Goal: Task Accomplishment & Management: Manage account settings

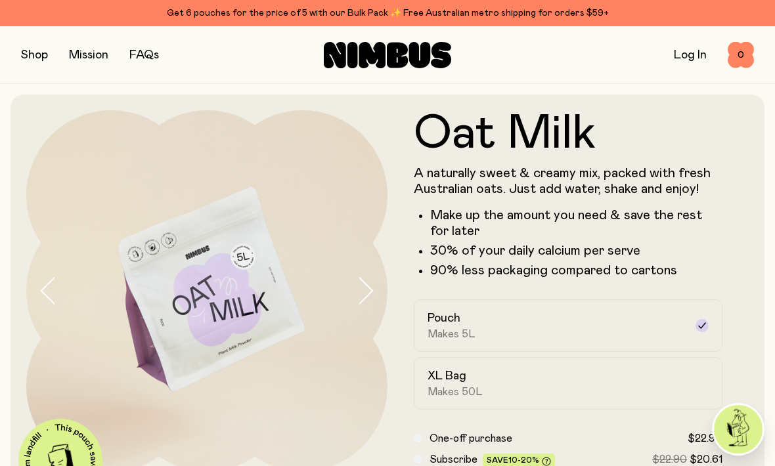
click at [687, 33] on div "Shop Mission FAQs Log In 0 0" at bounding box center [387, 54] width 733 height 57
click at [690, 59] on link "Log In" at bounding box center [690, 55] width 33 height 12
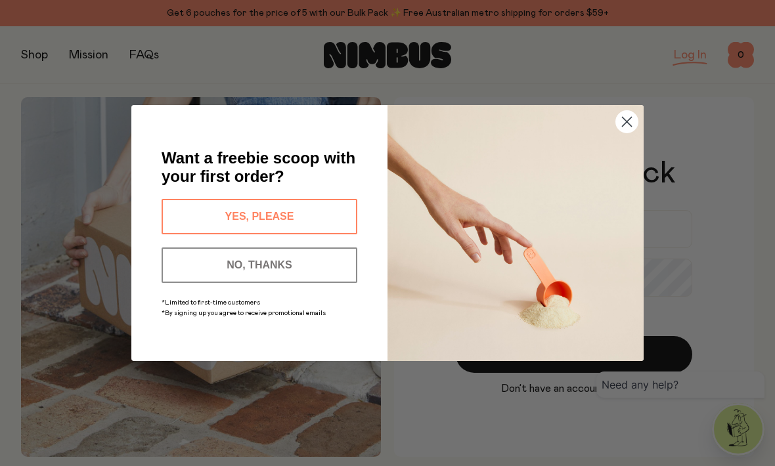
click at [621, 125] on circle "Close dialog" at bounding box center [627, 122] width 22 height 22
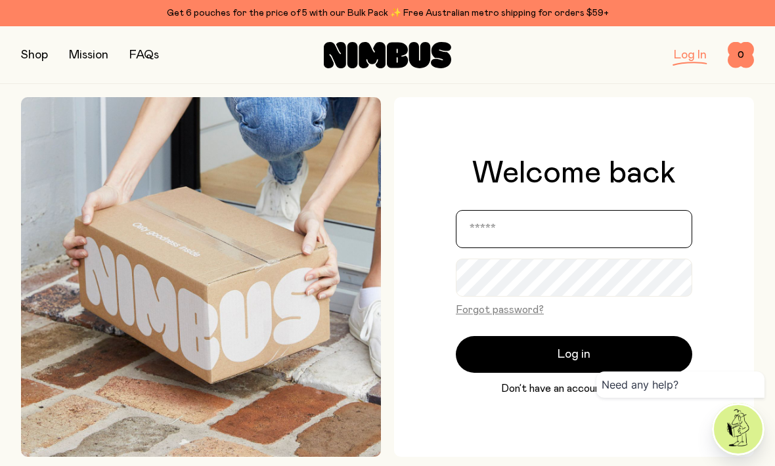
click at [508, 248] on input "email" at bounding box center [574, 229] width 236 height 38
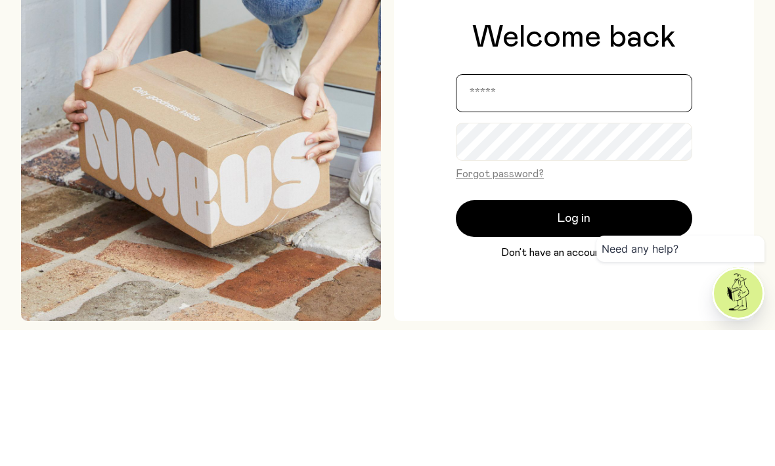
type input "**********"
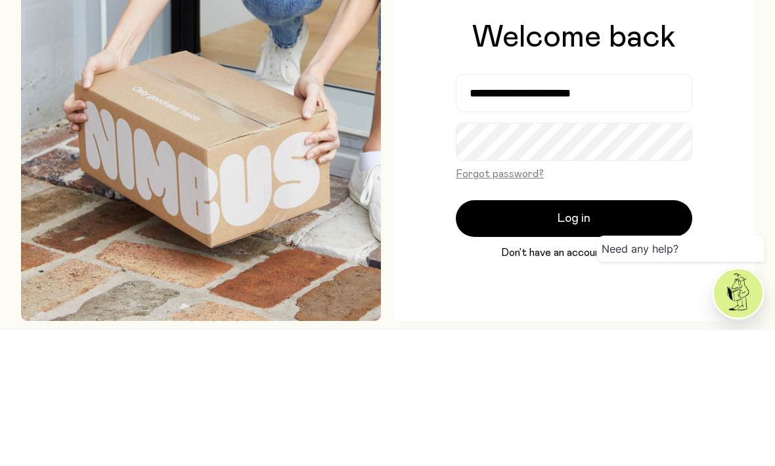
click at [574, 336] on button "Log in" at bounding box center [574, 354] width 236 height 37
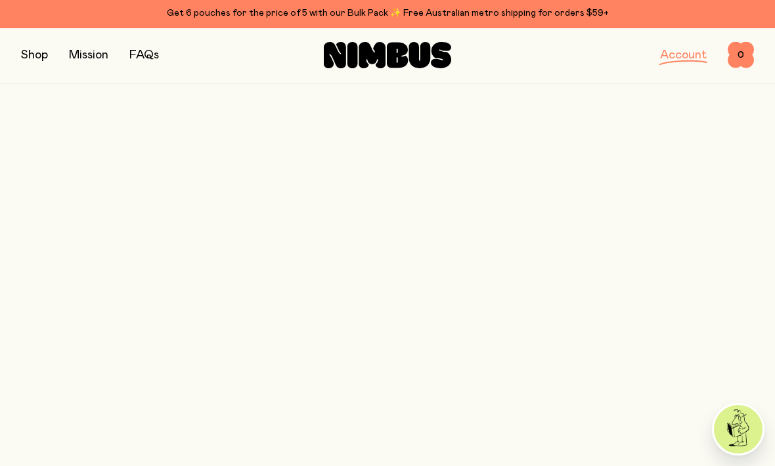
scroll to position [22, 0]
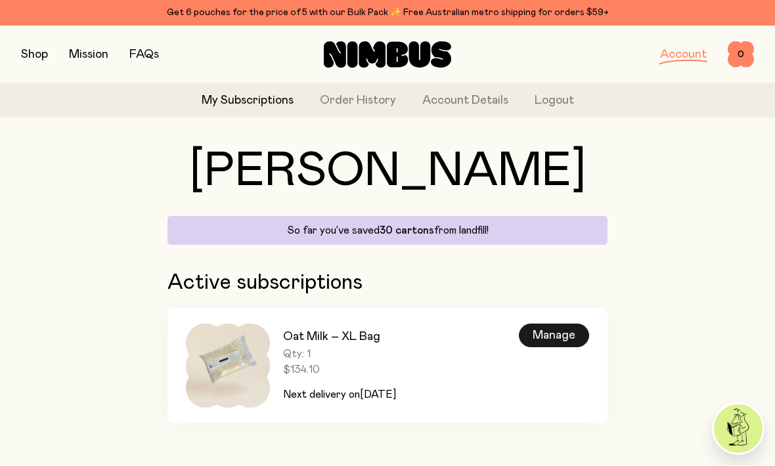
click at [554, 341] on div "Manage" at bounding box center [554, 336] width 70 height 24
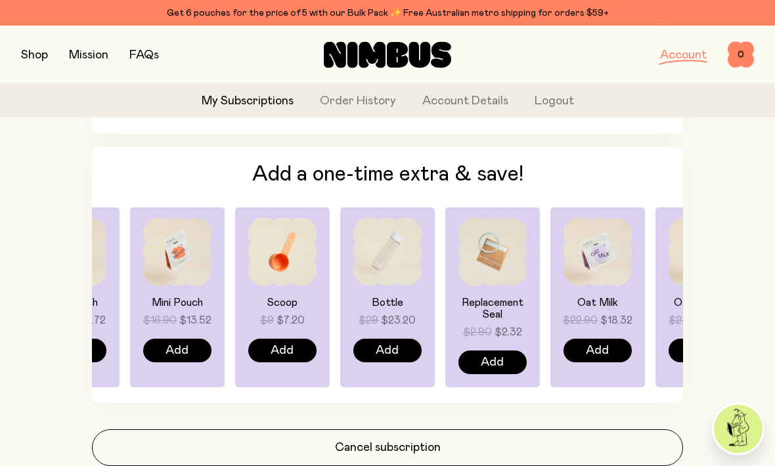
scroll to position [896, 0]
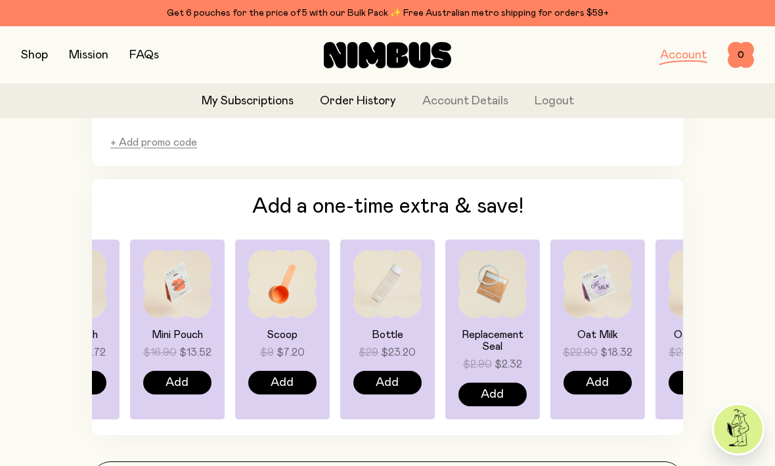
click at [378, 106] on link "Order History" at bounding box center [358, 102] width 76 height 18
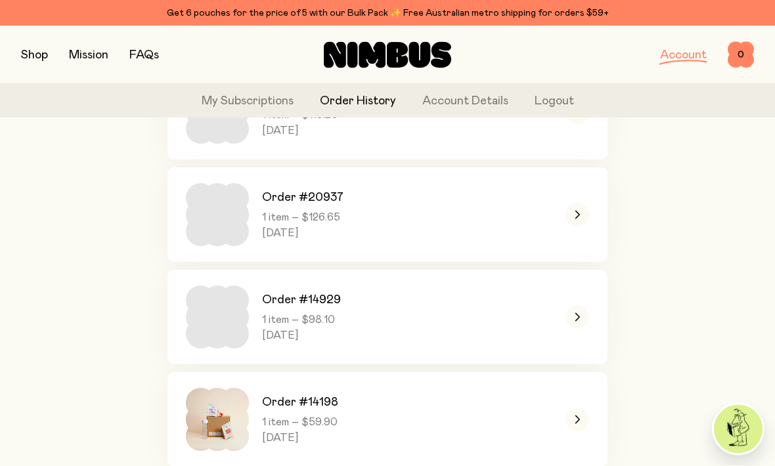
scroll to position [163, 0]
click at [569, 324] on div at bounding box center [577, 318] width 24 height 24
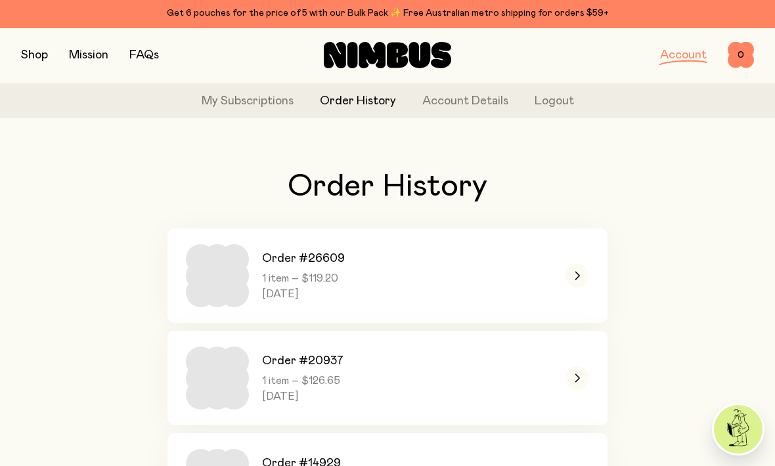
scroll to position [164, 0]
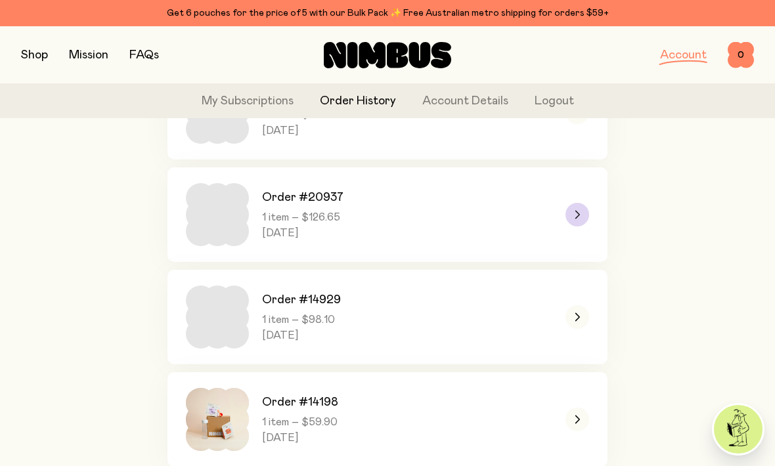
click at [579, 225] on div at bounding box center [577, 215] width 24 height 24
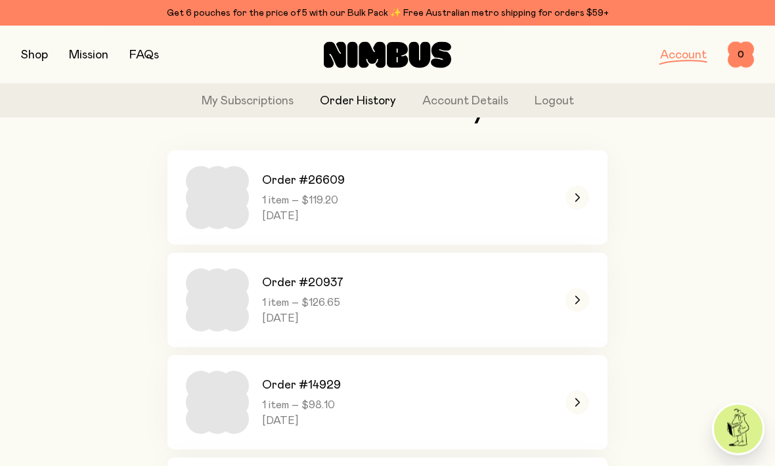
scroll to position [78, 0]
click at [573, 405] on div at bounding box center [577, 403] width 24 height 24
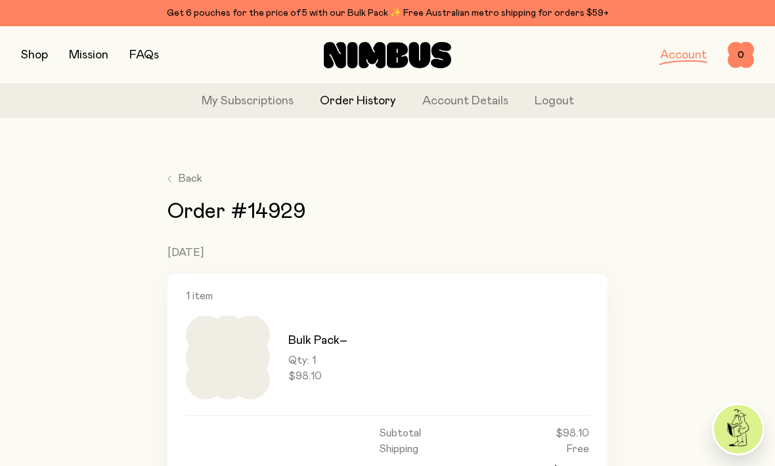
click at [332, 341] on h3 "Bulk Pack –" at bounding box center [317, 341] width 59 height 16
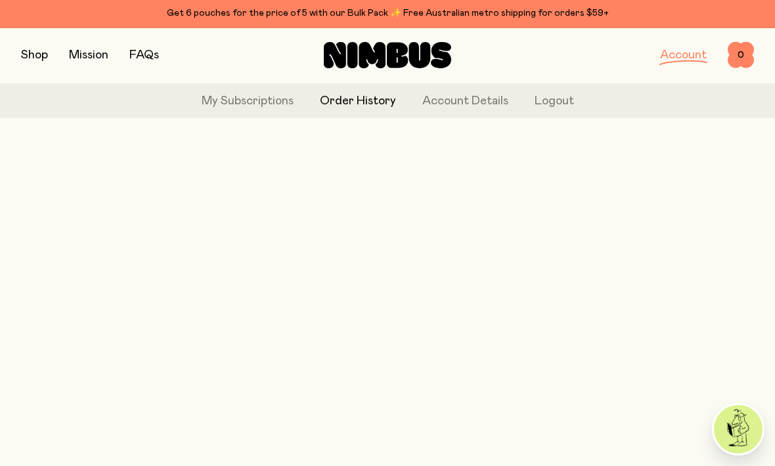
scroll to position [78, 0]
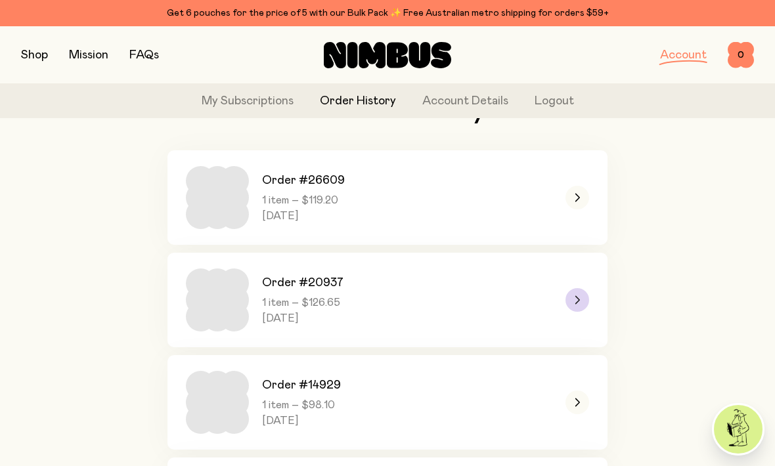
click at [576, 304] on div at bounding box center [577, 300] width 24 height 24
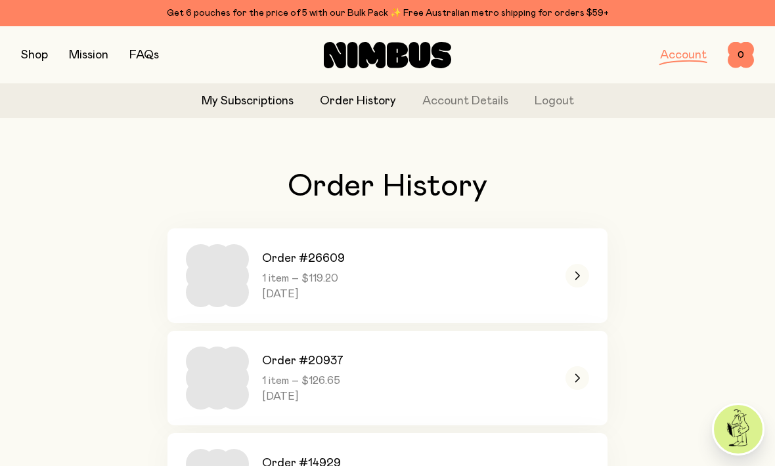
click at [251, 104] on link "My Subscriptions" at bounding box center [248, 102] width 92 height 18
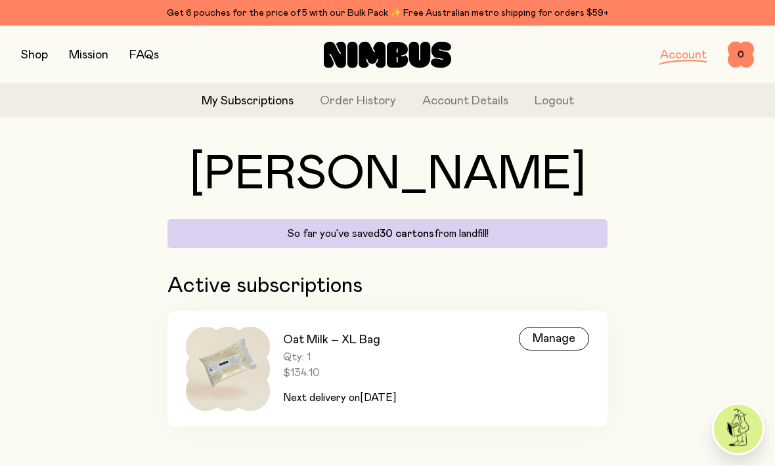
scroll to position [22, 0]
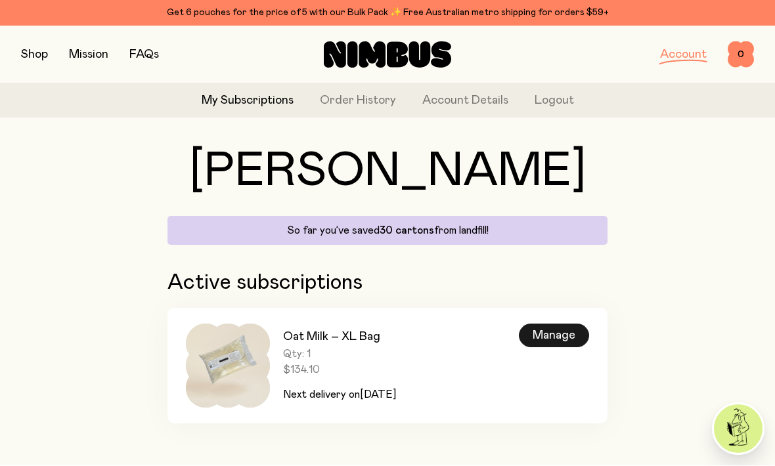
click at [554, 341] on div "Manage" at bounding box center [554, 336] width 70 height 24
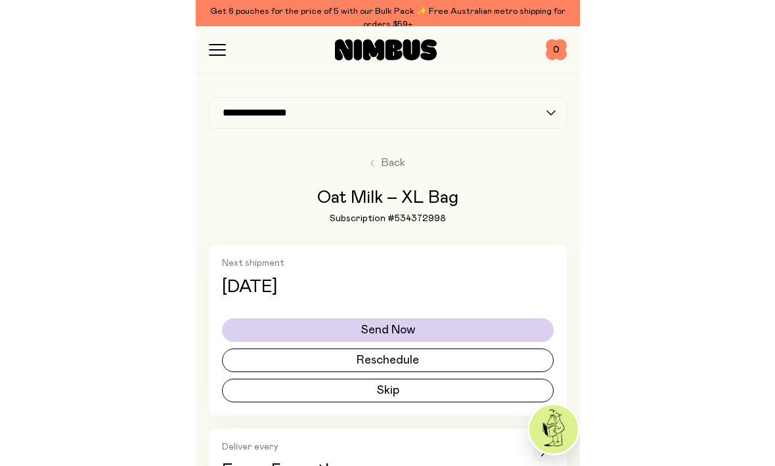
scroll to position [15, 0]
